Goal: Information Seeking & Learning: Learn about a topic

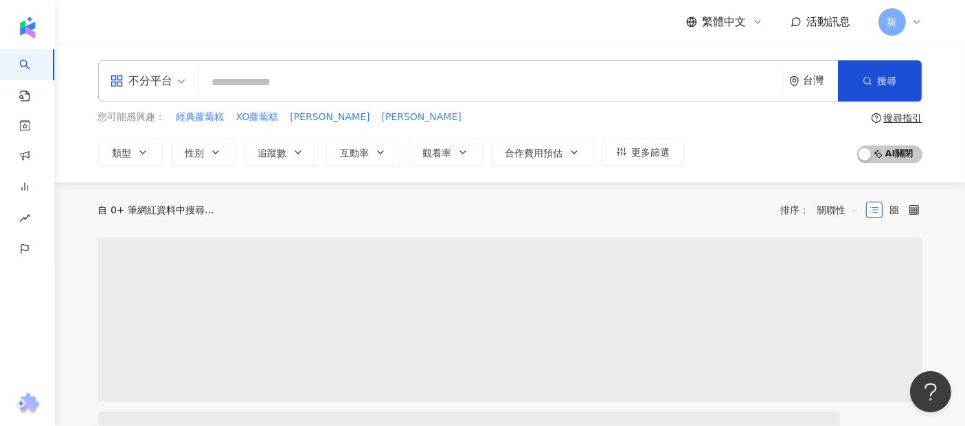
click at [274, 79] on input "search" at bounding box center [491, 82] width 573 height 26
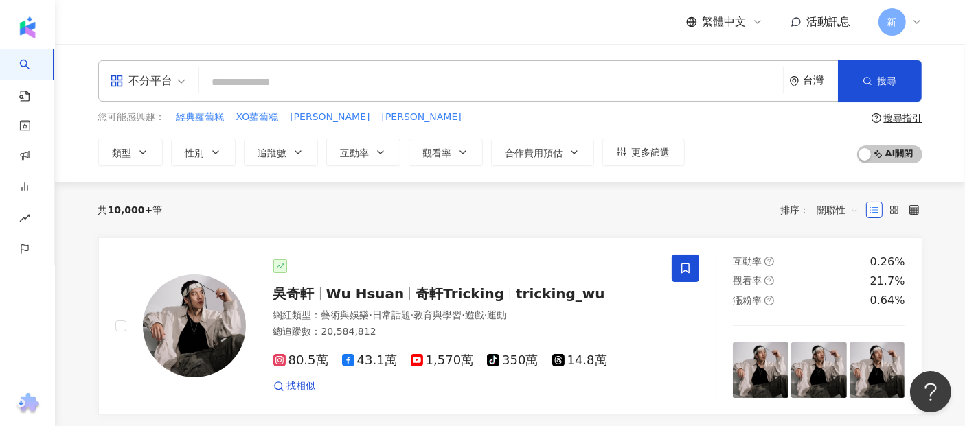
click at [249, 93] on input "search" at bounding box center [491, 82] width 573 height 26
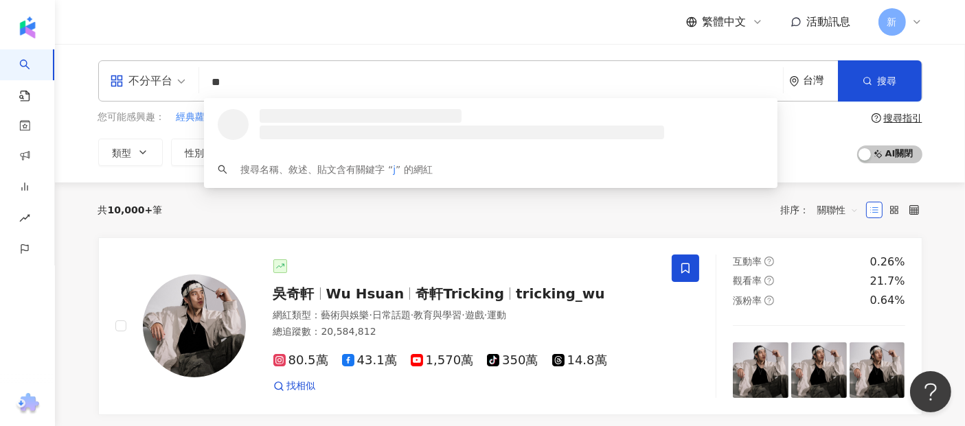
type input "*"
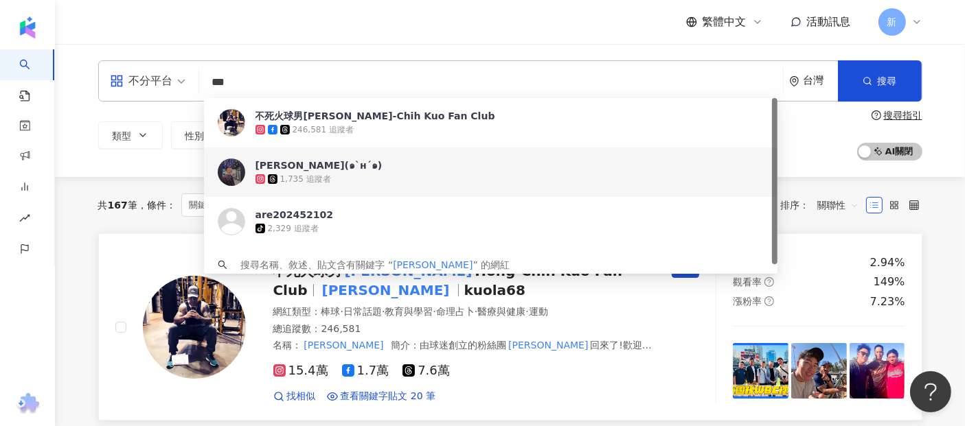
click at [110, 246] on link "不死火球男 郭泓志 Hong-Chih Kuo Fan Club 郭泓志 kuola68 網紅類型 ： 棒球 · 日常話題 · 教育與學習 · 命理占卜 · …" at bounding box center [510, 326] width 824 height 187
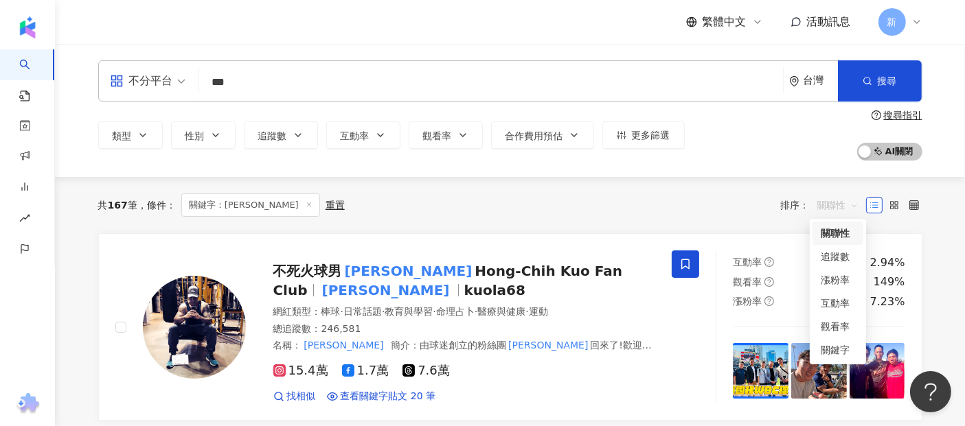
click at [822, 198] on span "關聯性" at bounding box center [837, 205] width 41 height 22
click at [828, 356] on div "關鍵字" at bounding box center [837, 350] width 34 height 15
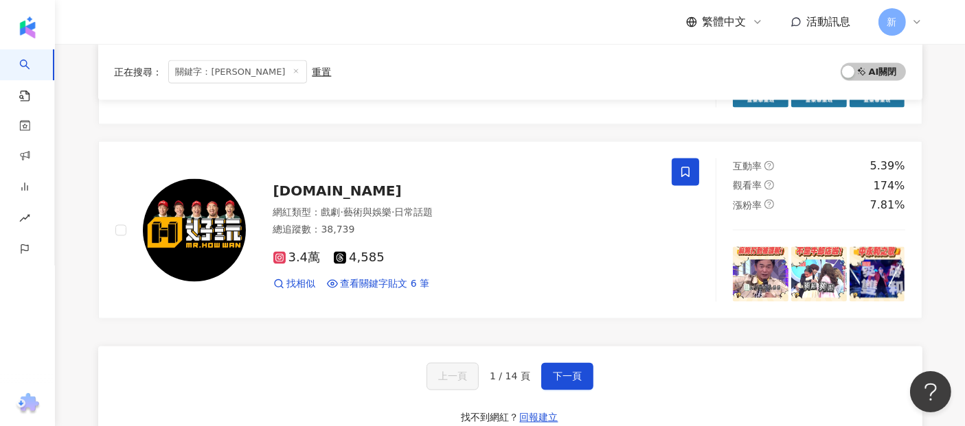
scroll to position [2319, 0]
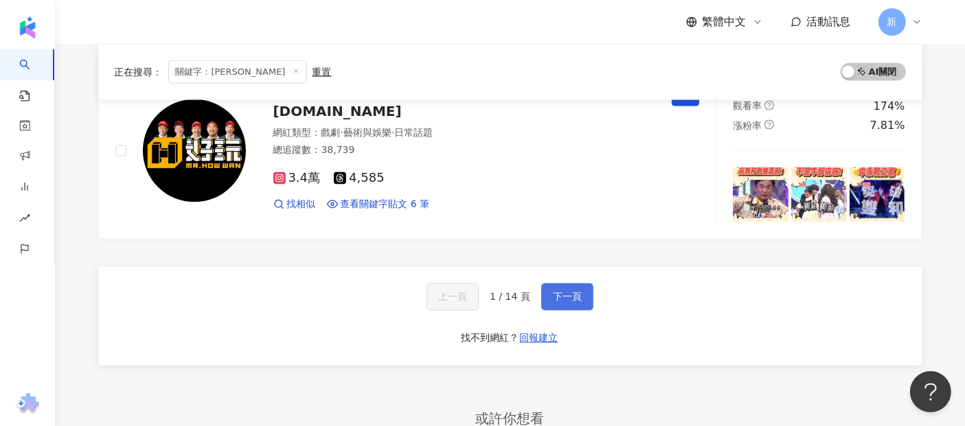
click at [568, 292] on span "下一頁" at bounding box center [567, 297] width 29 height 11
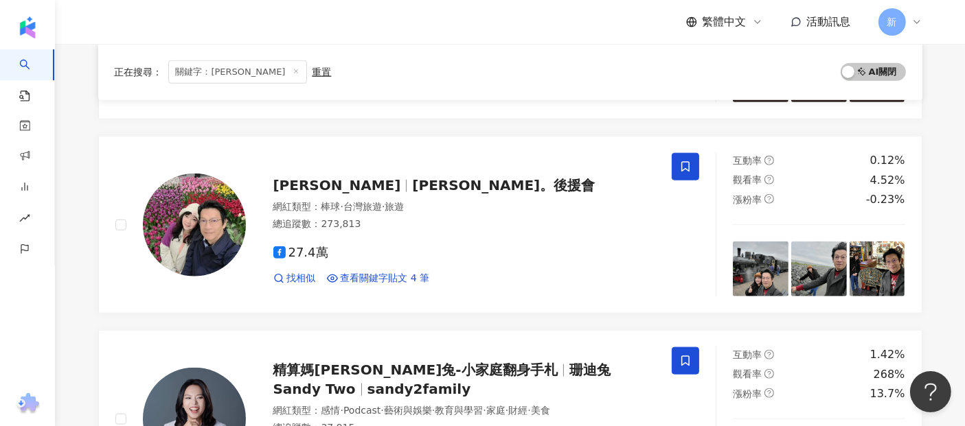
scroll to position [1458, 0]
click at [200, 213] on img at bounding box center [194, 224] width 103 height 103
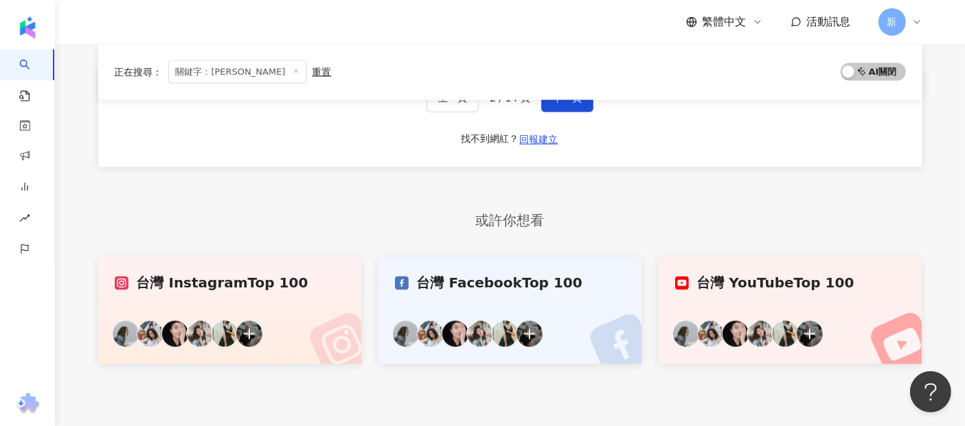
scroll to position [2346, 0]
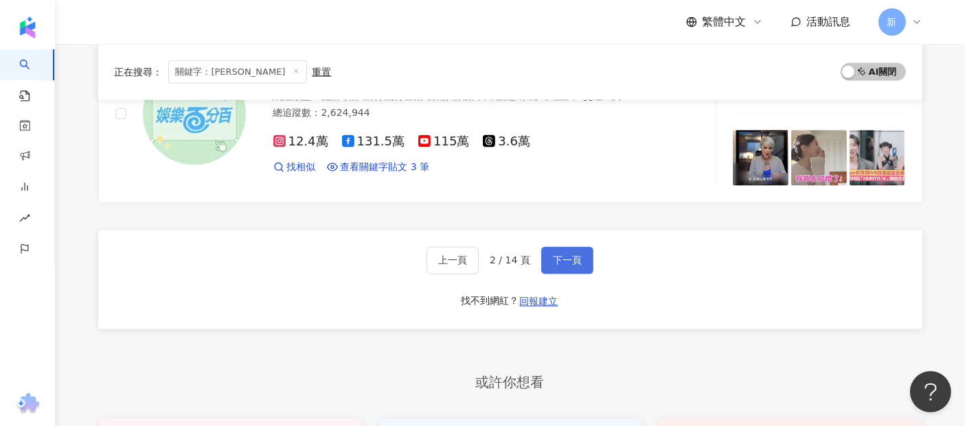
click at [577, 258] on span "下一頁" at bounding box center [567, 260] width 29 height 11
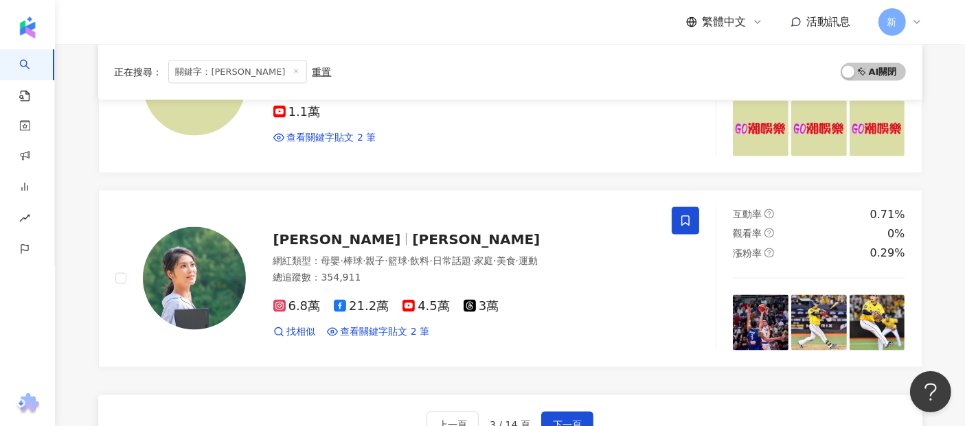
scroll to position [2271, 0]
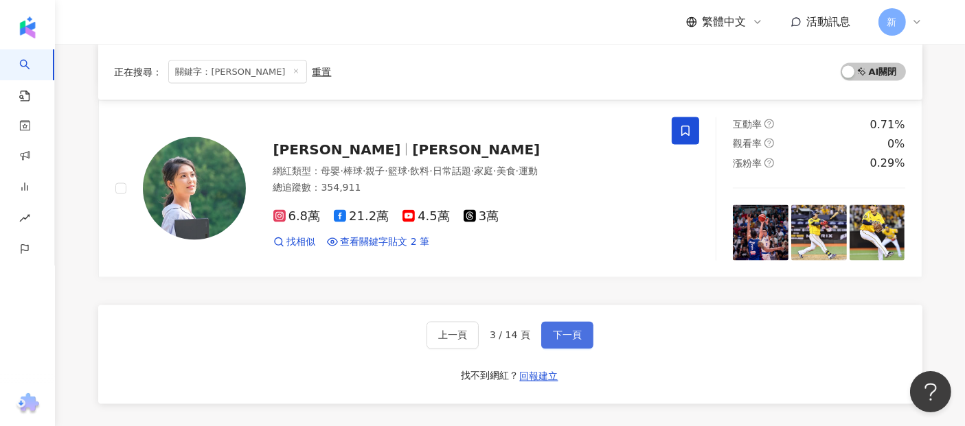
click at [561, 330] on span "下一頁" at bounding box center [567, 335] width 29 height 11
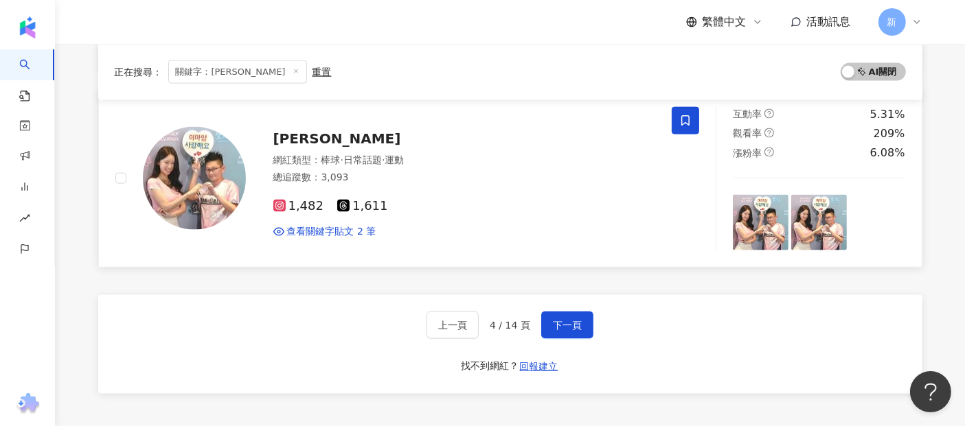
scroll to position [1955, 0]
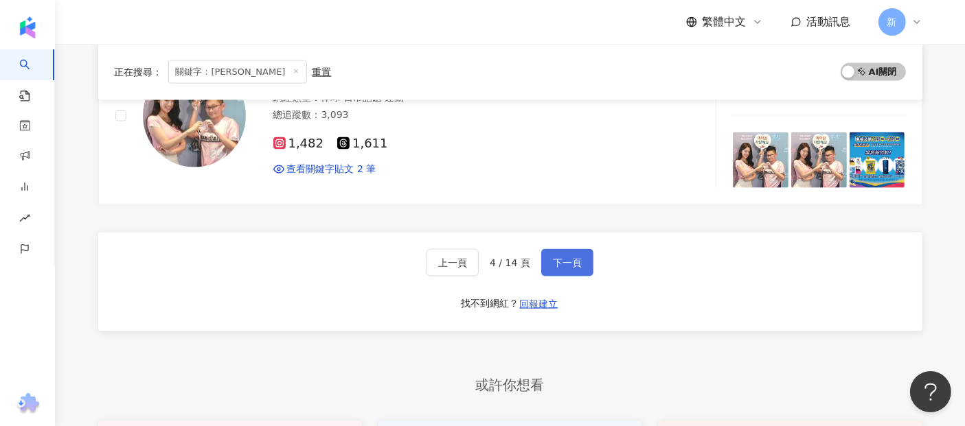
click at [566, 257] on span "下一頁" at bounding box center [567, 262] width 29 height 11
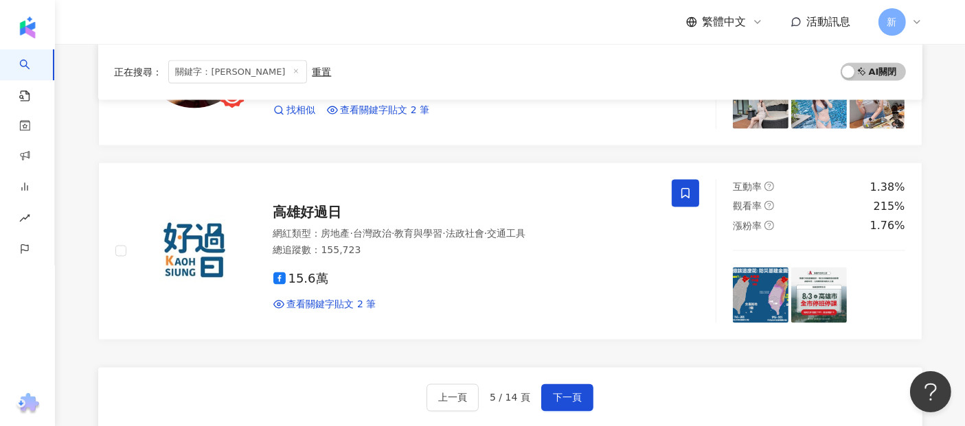
scroll to position [2335, 0]
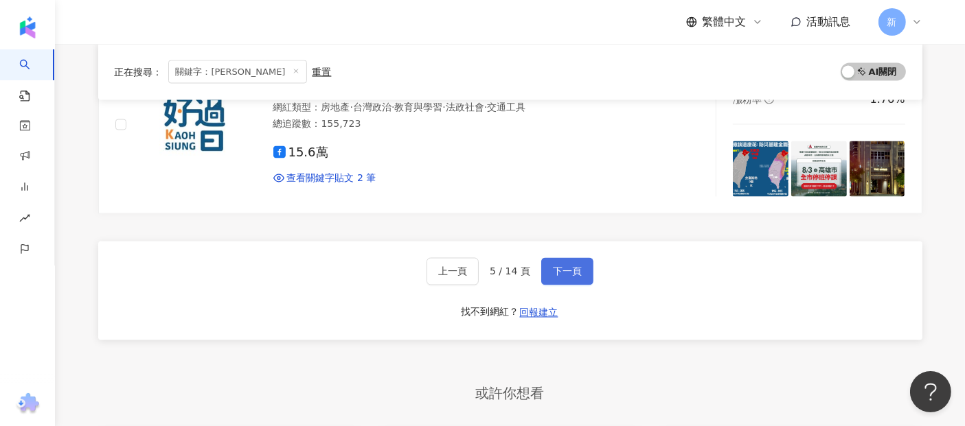
click at [569, 275] on button "下一頁" at bounding box center [567, 271] width 52 height 27
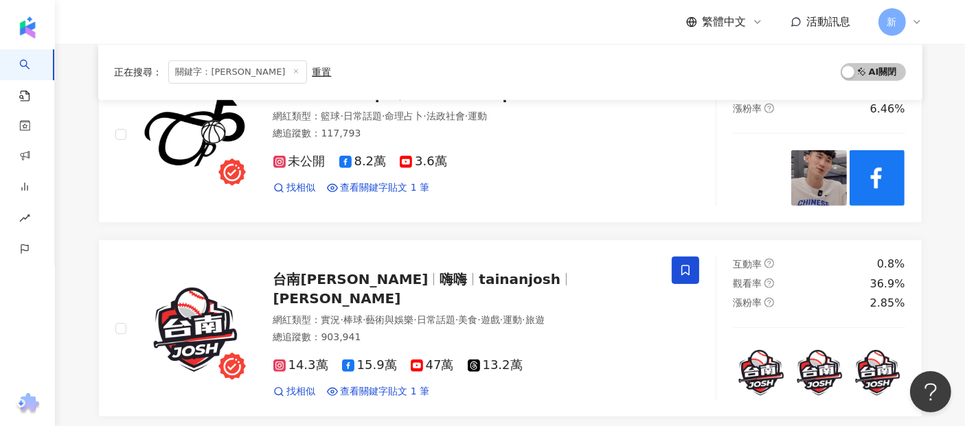
scroll to position [561, 0]
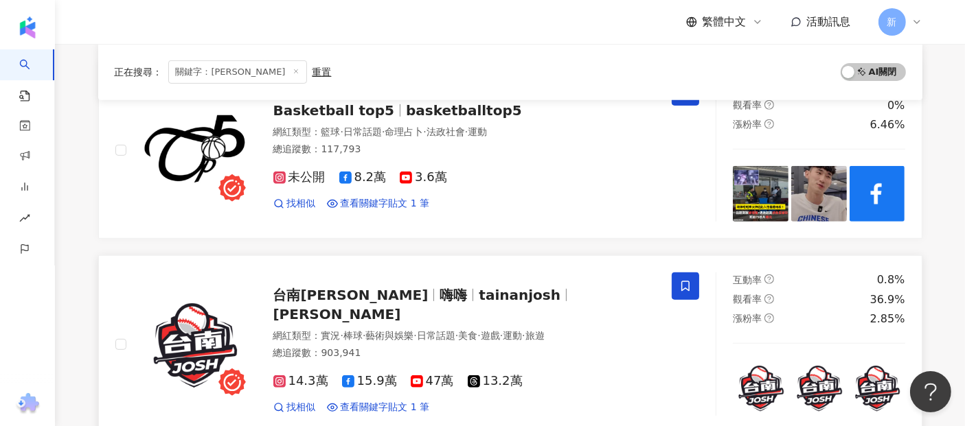
click at [209, 349] on img at bounding box center [194, 344] width 103 height 103
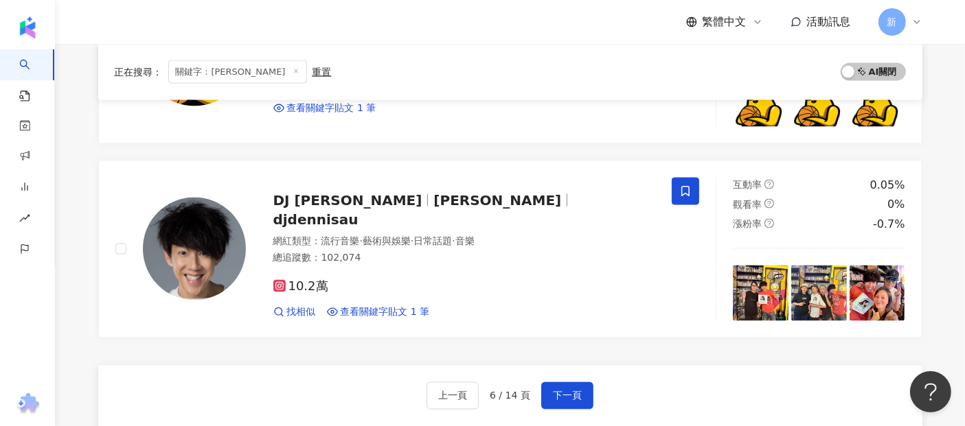
scroll to position [2233, 0]
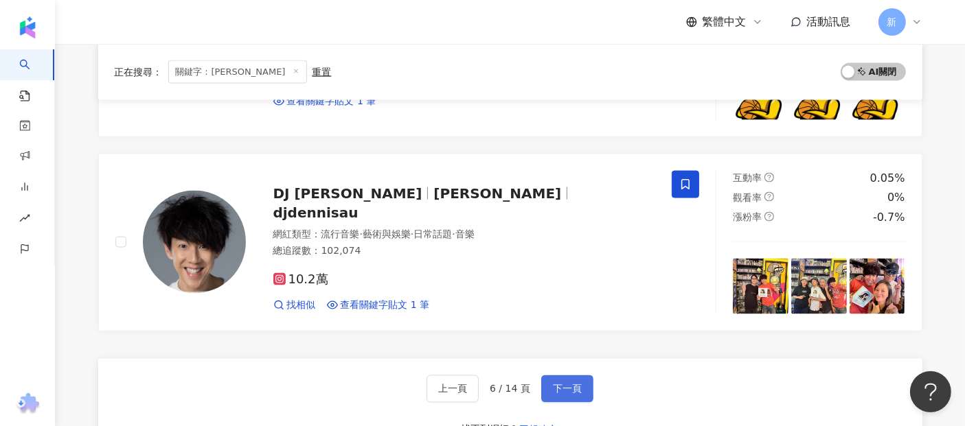
click at [562, 384] on span "下一頁" at bounding box center [567, 389] width 29 height 11
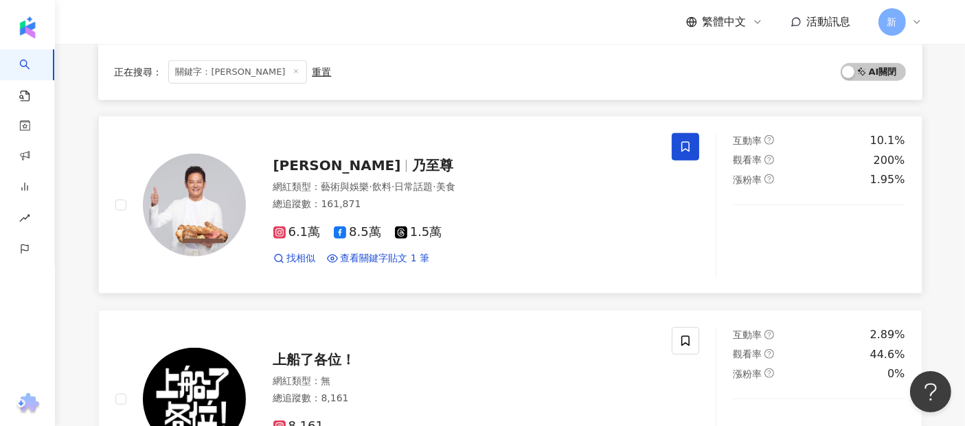
scroll to position [1090, 0]
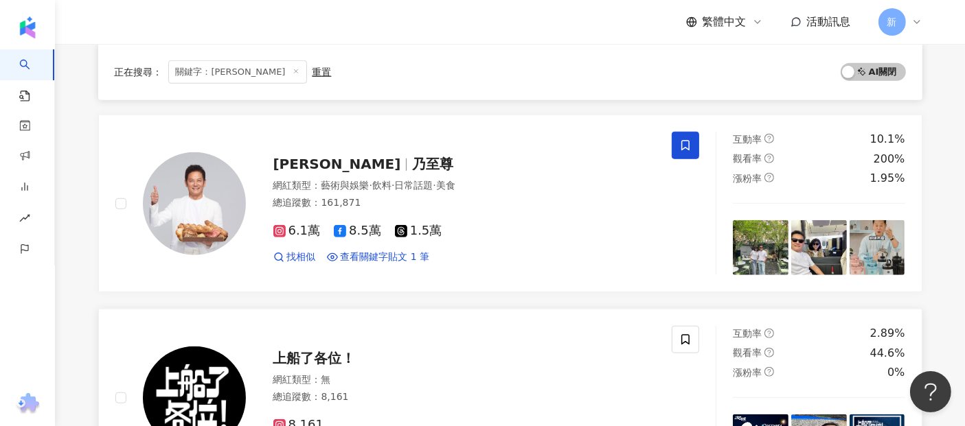
click at [566, 329] on div "上船了各位！ 網紅類型 ： 無 總追蹤數 ： 8,161 8,161 查看關鍵字貼文 1 筆" at bounding box center [393, 398] width 557 height 144
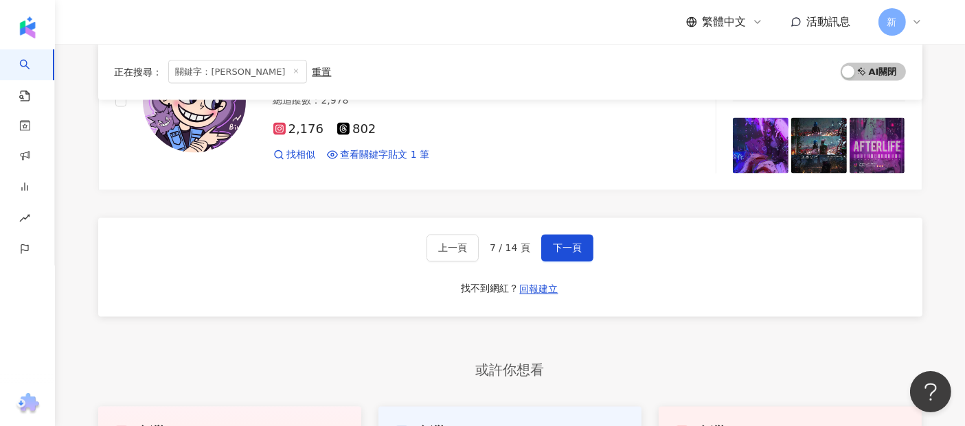
scroll to position [2376, 0]
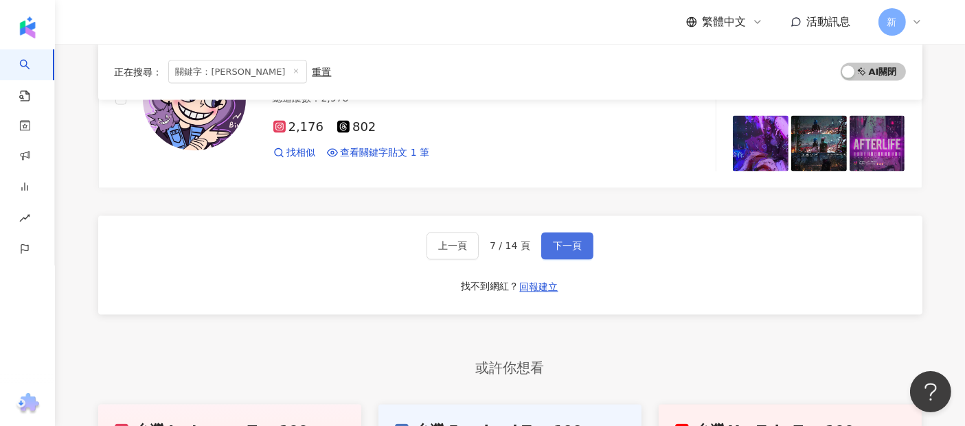
click at [560, 241] on span "下一頁" at bounding box center [567, 246] width 29 height 11
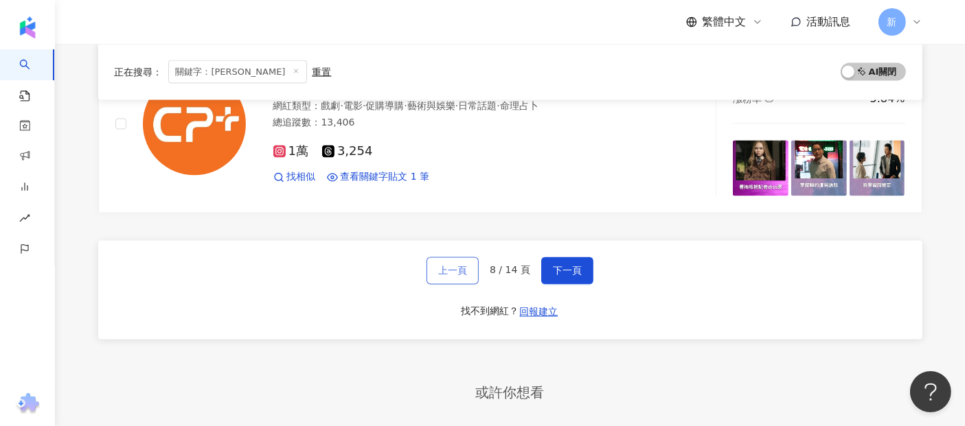
scroll to position [2493, 0]
click at [568, 265] on span "下一頁" at bounding box center [567, 270] width 29 height 11
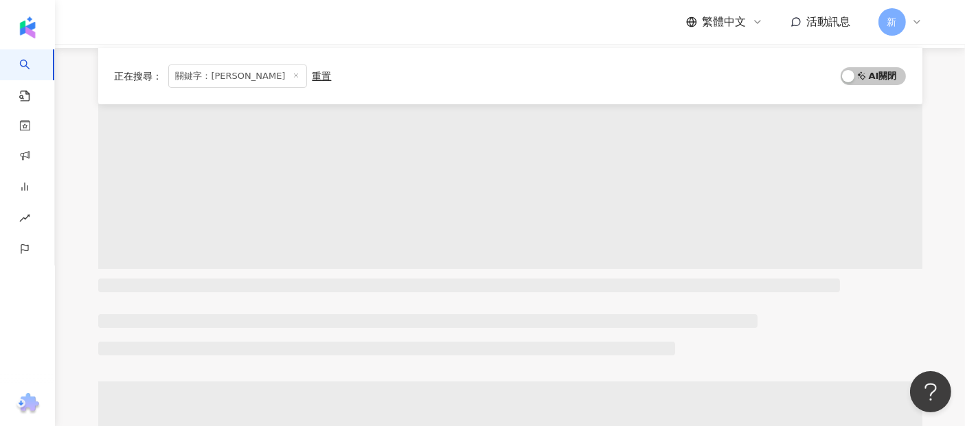
scroll to position [0, 0]
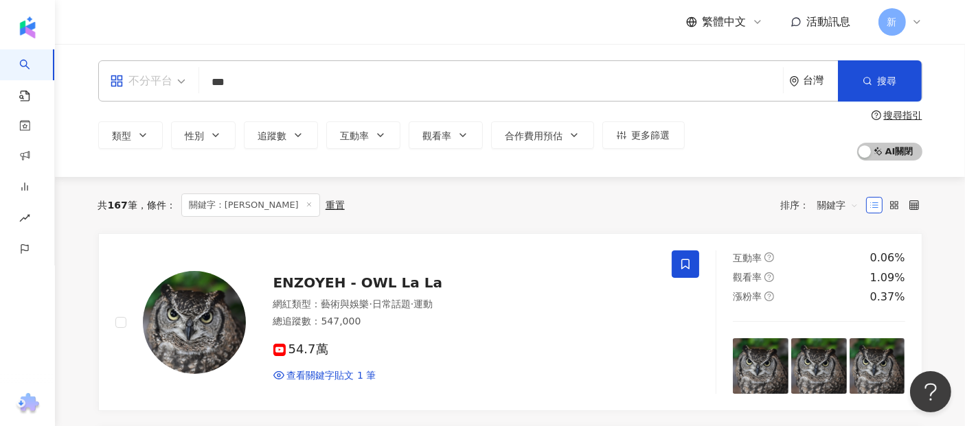
click at [182, 80] on span "不分平台" at bounding box center [148, 81] width 76 height 22
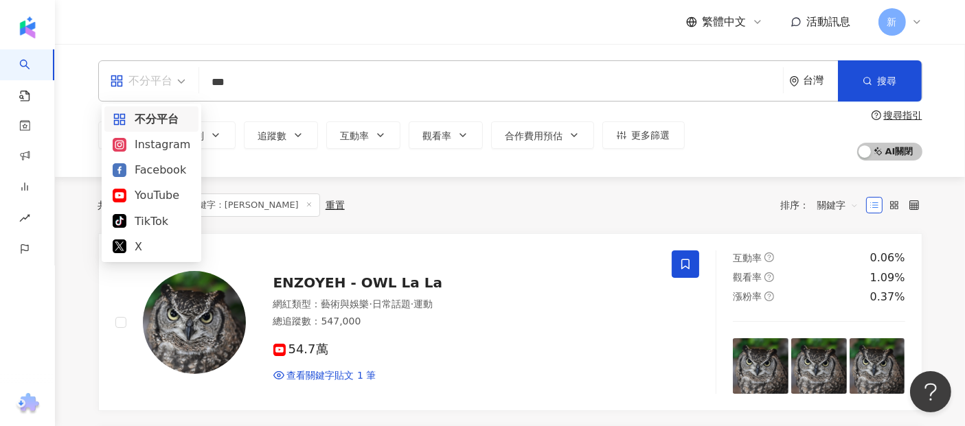
click at [241, 107] on div "不分平台 *** 台灣 搜尋 aa925fd1-c683-4739-b4f9-37cb4a70e2e9 68d7c943-01cb-4cfb-8d04-dbe…" at bounding box center [510, 110] width 879 height 100
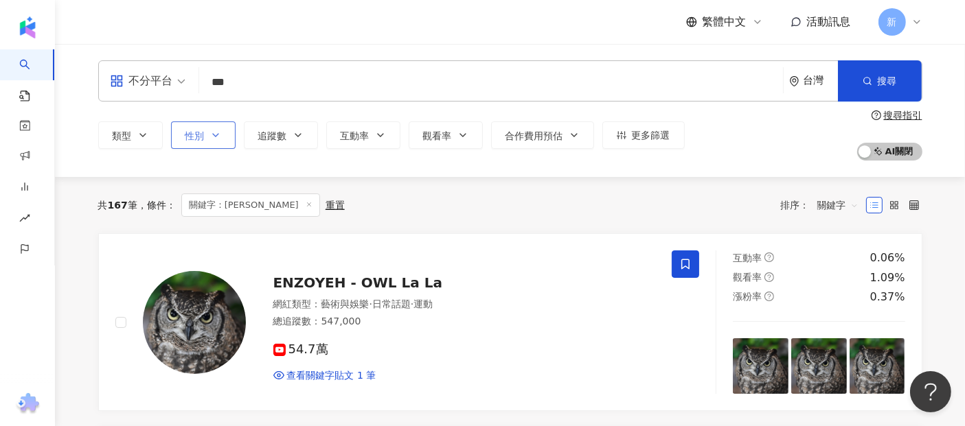
click at [211, 132] on icon "button" at bounding box center [215, 135] width 11 height 11
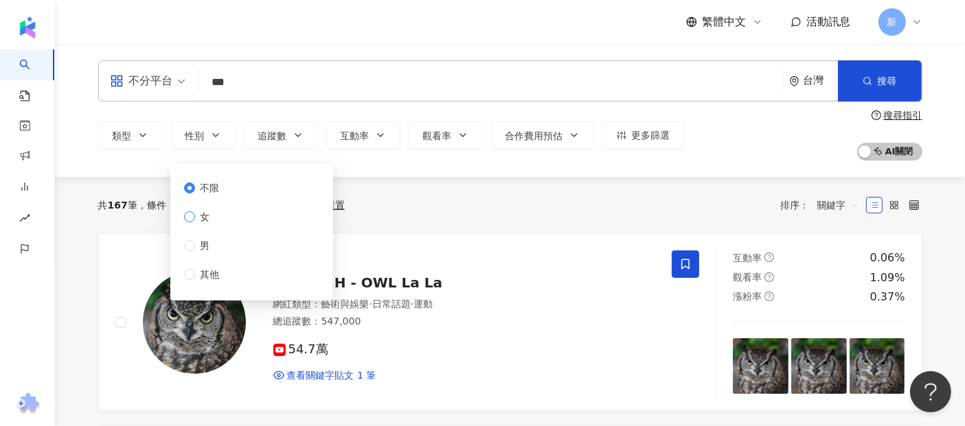
click at [195, 213] on span "女" at bounding box center [205, 216] width 21 height 15
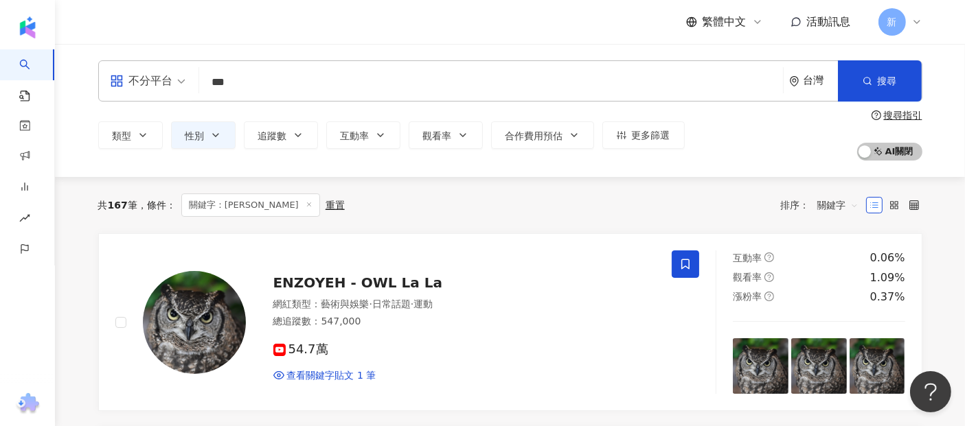
click at [366, 197] on div "共 167 筆 條件 ： 關鍵字：郭泓志 重置 排序： 關鍵字" at bounding box center [510, 205] width 824 height 23
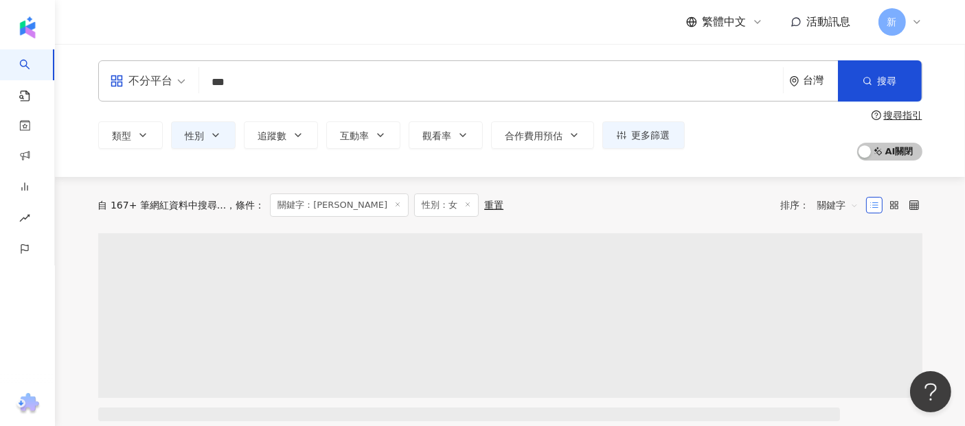
click at [278, 75] on input "***" at bounding box center [491, 82] width 573 height 26
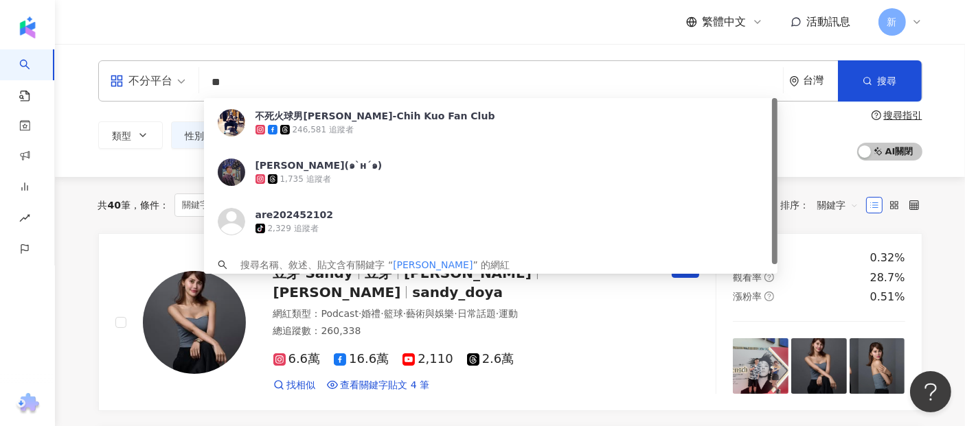
type input "*"
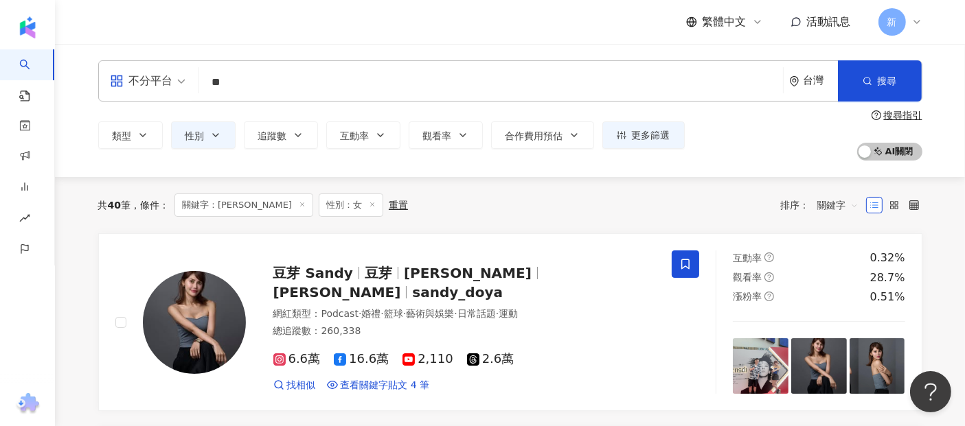
type input "**"
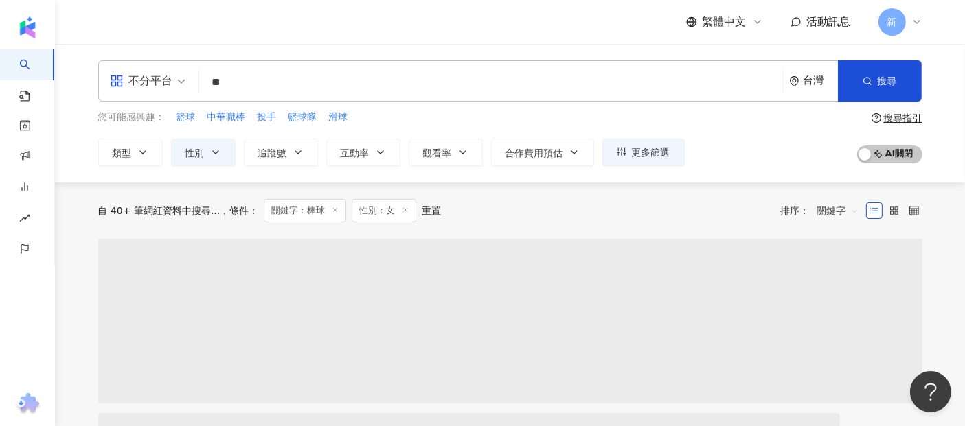
click at [147, 177] on div "不分平台 ** 台灣 搜尋 customizedTag d185a724-4e23-495d-8bd8-916b0c64c129 網紅類型 運動 / 棒球 棒…" at bounding box center [510, 113] width 910 height 139
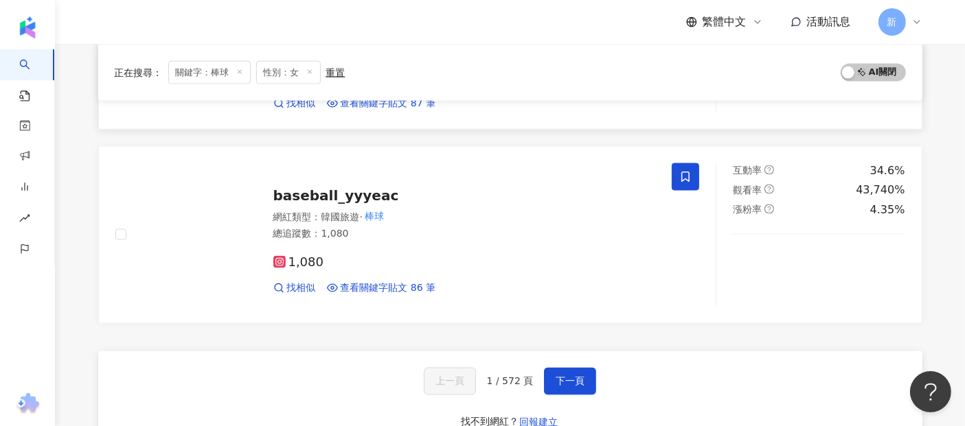
scroll to position [2260, 0]
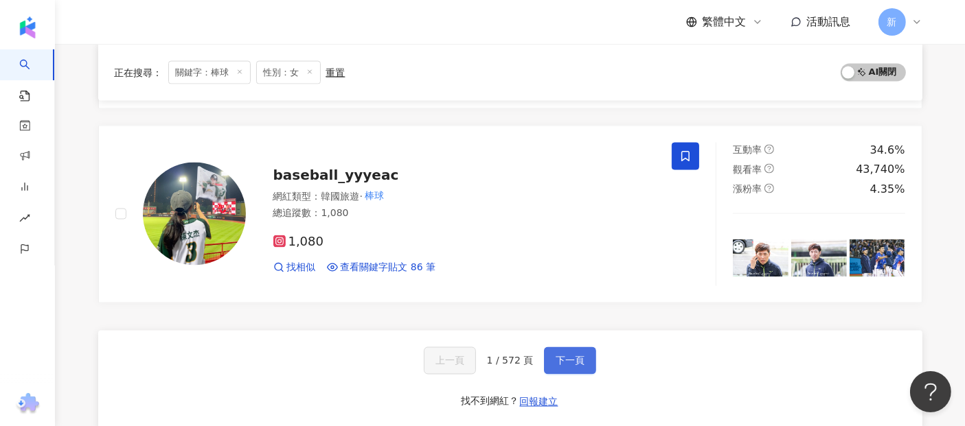
click at [564, 359] on span "下一頁" at bounding box center [569, 361] width 29 height 11
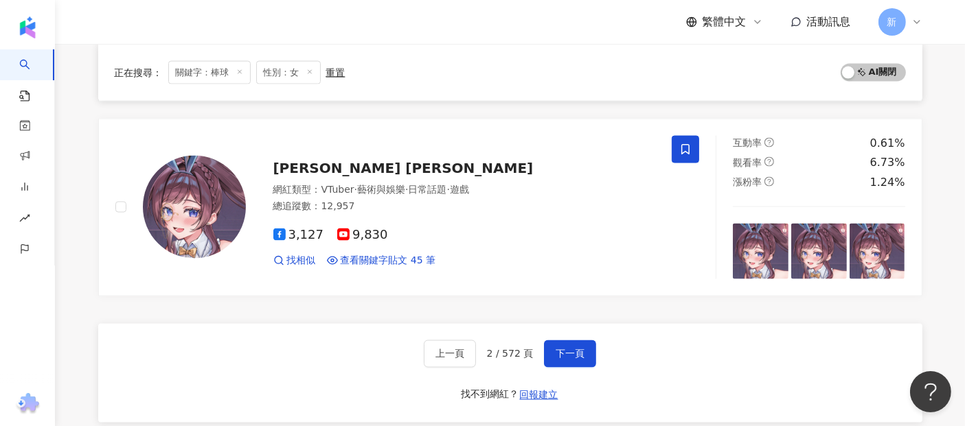
scroll to position [2275, 0]
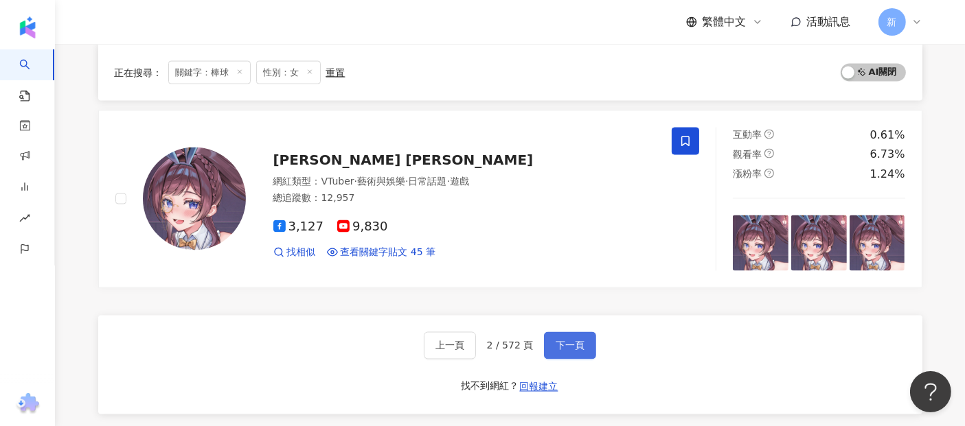
click at [590, 332] on button "下一頁" at bounding box center [570, 345] width 52 height 27
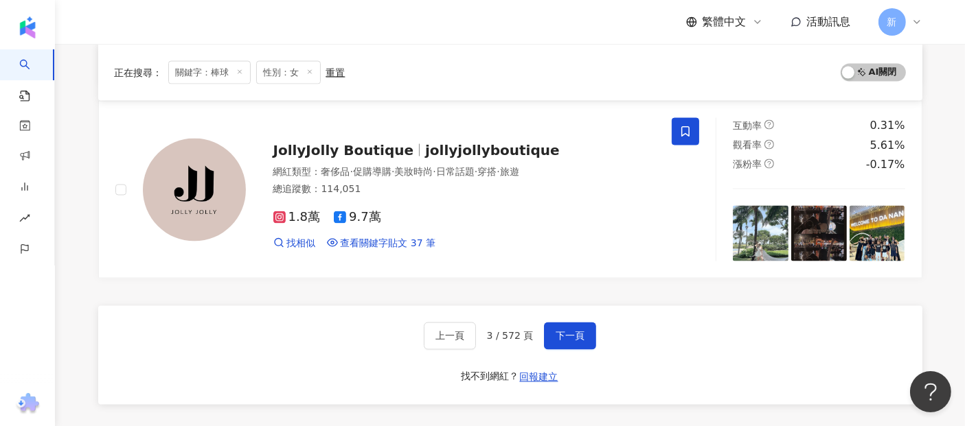
click at [590, 371] on div "上一頁 3 / 572 頁 下一頁 找不到網紅？ 回報建立" at bounding box center [510, 355] width 824 height 99
click at [571, 323] on button "下一頁" at bounding box center [570, 336] width 52 height 27
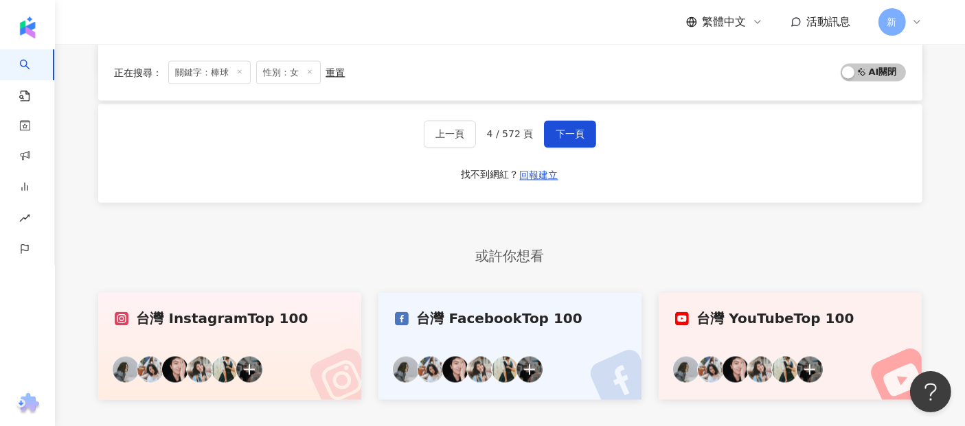
scroll to position [2507, 0]
click at [564, 310] on link "台灣 Facebook Top 100" at bounding box center [510, 345] width 264 height 107
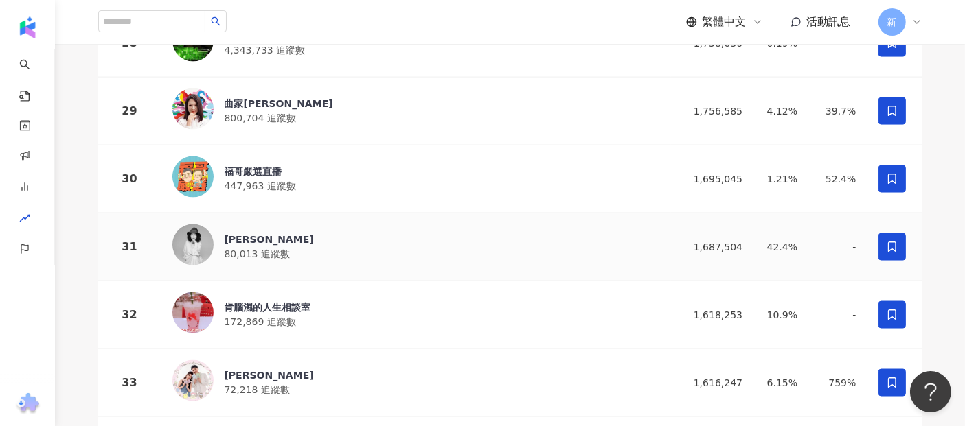
scroll to position [2094, 0]
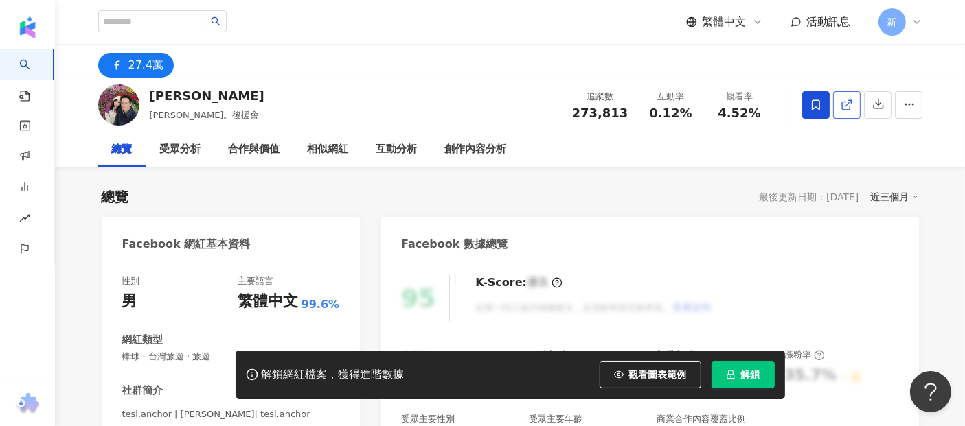
click at [853, 101] on link at bounding box center [846, 104] width 27 height 27
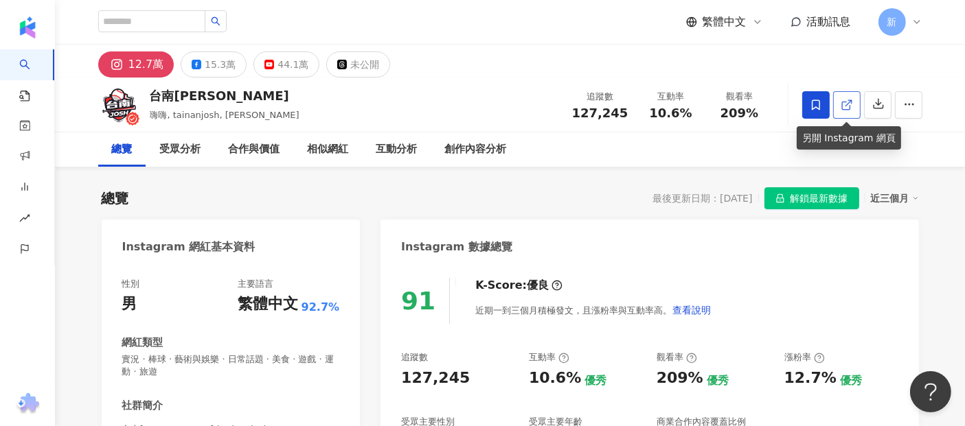
click at [842, 104] on icon at bounding box center [846, 105] width 12 height 12
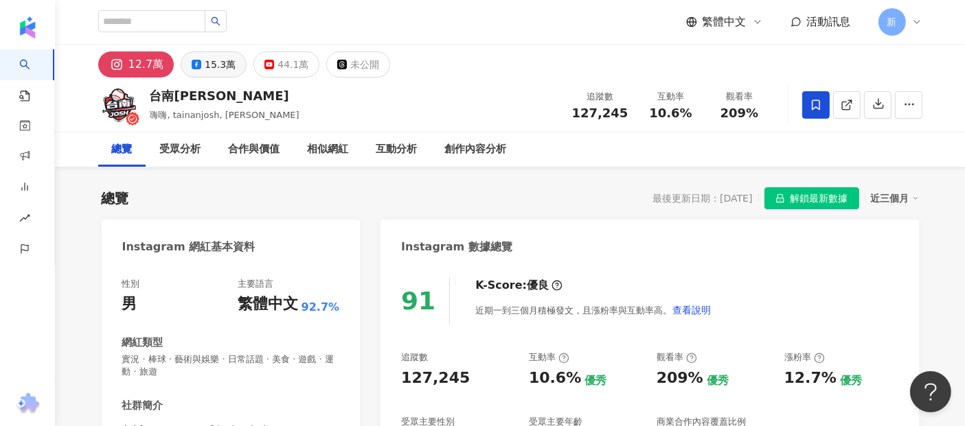
click at [225, 65] on div "15.3萬" at bounding box center [220, 64] width 31 height 19
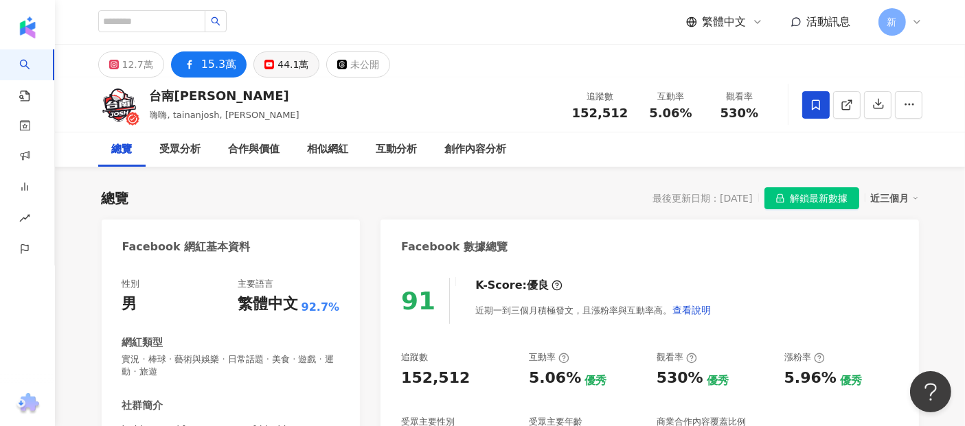
click at [255, 65] on button "44.1萬" at bounding box center [286, 64] width 66 height 26
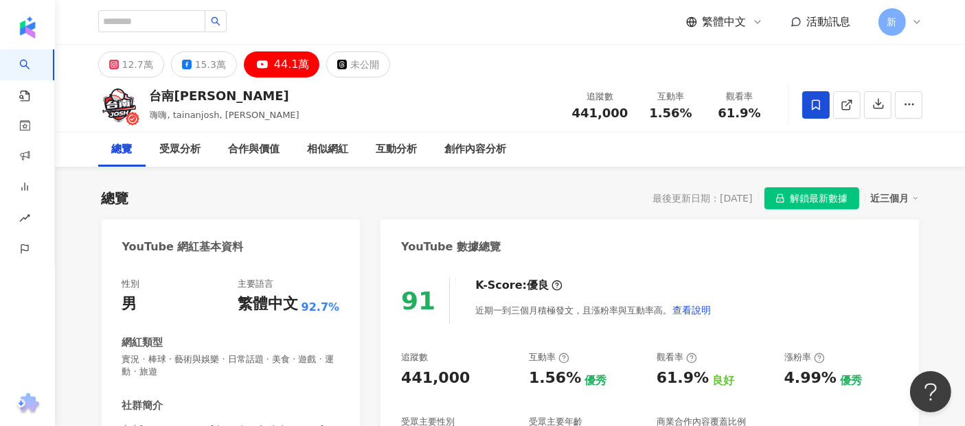
click at [266, 62] on button "44.1萬" at bounding box center [282, 64] width 76 height 26
click at [842, 102] on icon at bounding box center [846, 106] width 8 height 8
